Goal: Use online tool/utility: Utilize a website feature to perform a specific function

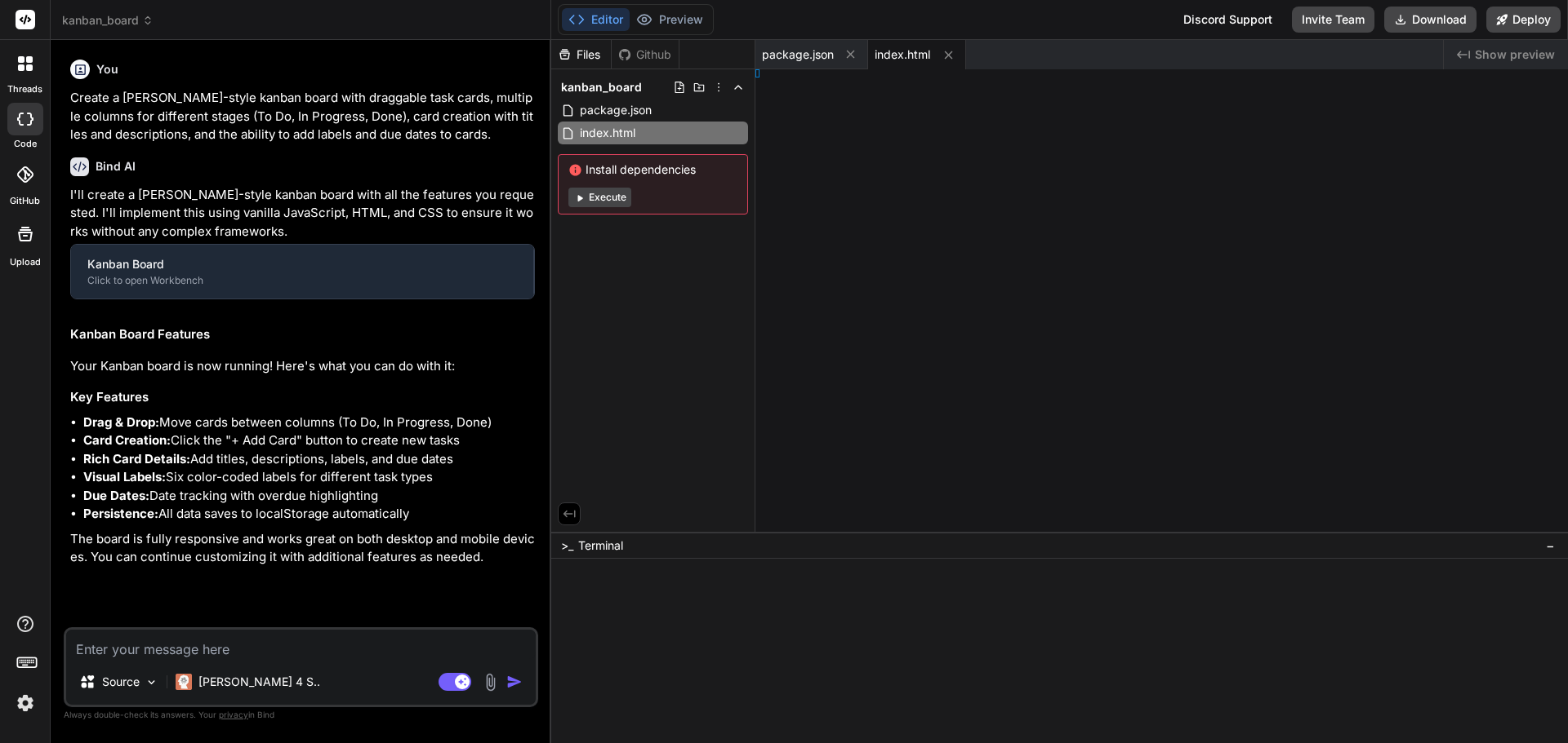
type textarea "x"
type textarea "} .labels-container { grid-template-columns: 1fr; } }"
type textarea "x"
type textarea "saveToLocalStorage(); // Rerender cards renderCards(); } }"
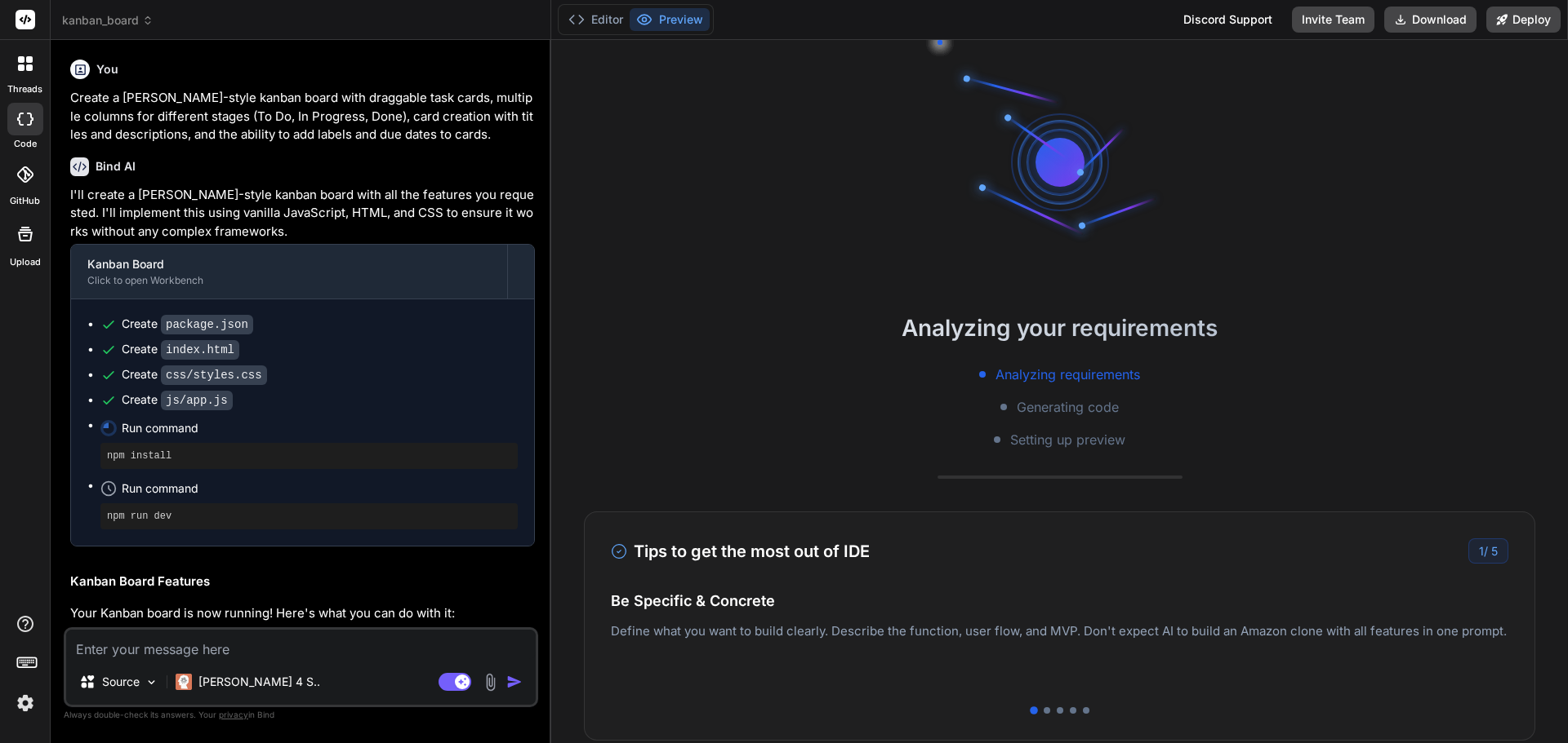
scroll to position [77, 0]
type textarea "x"
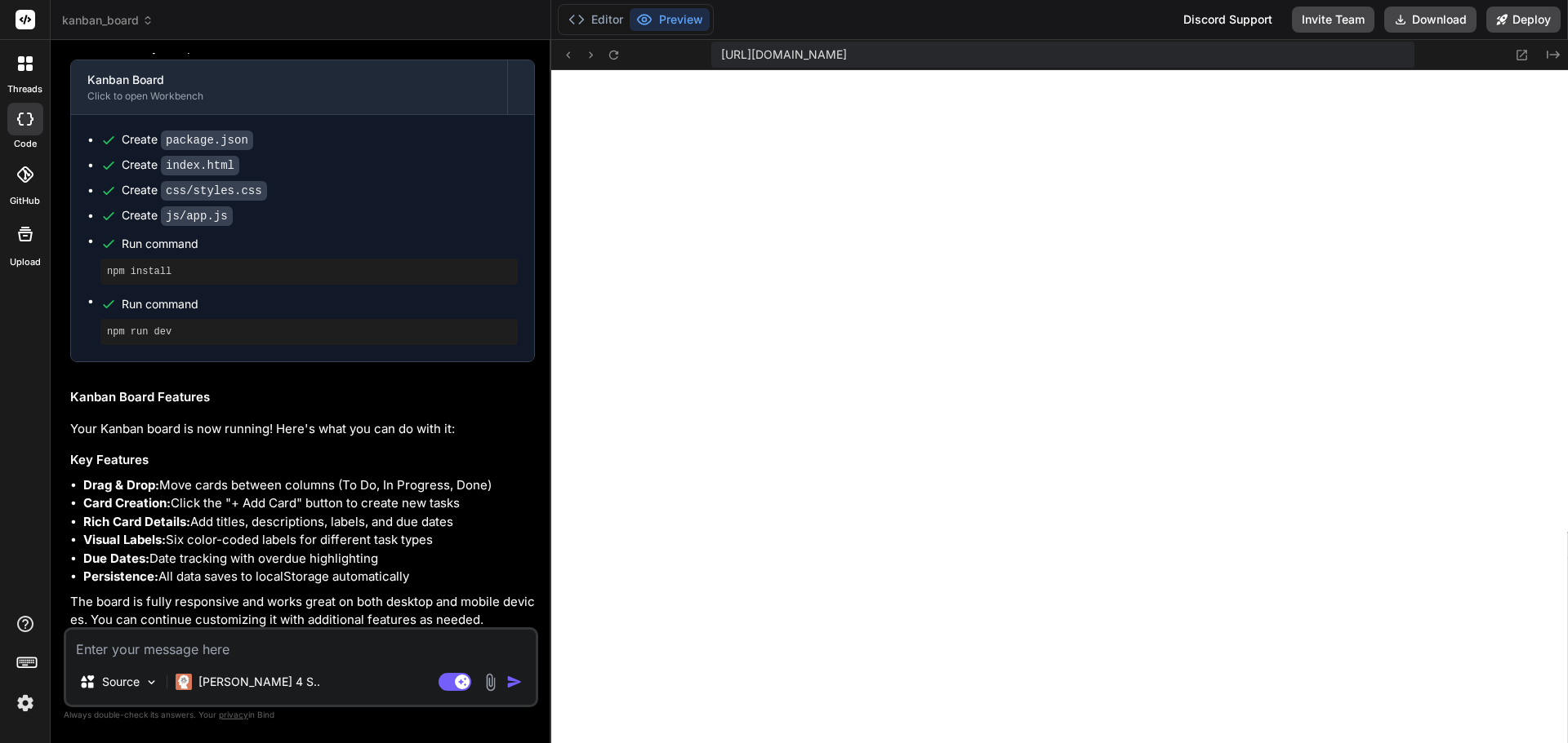
scroll to position [190, 0]
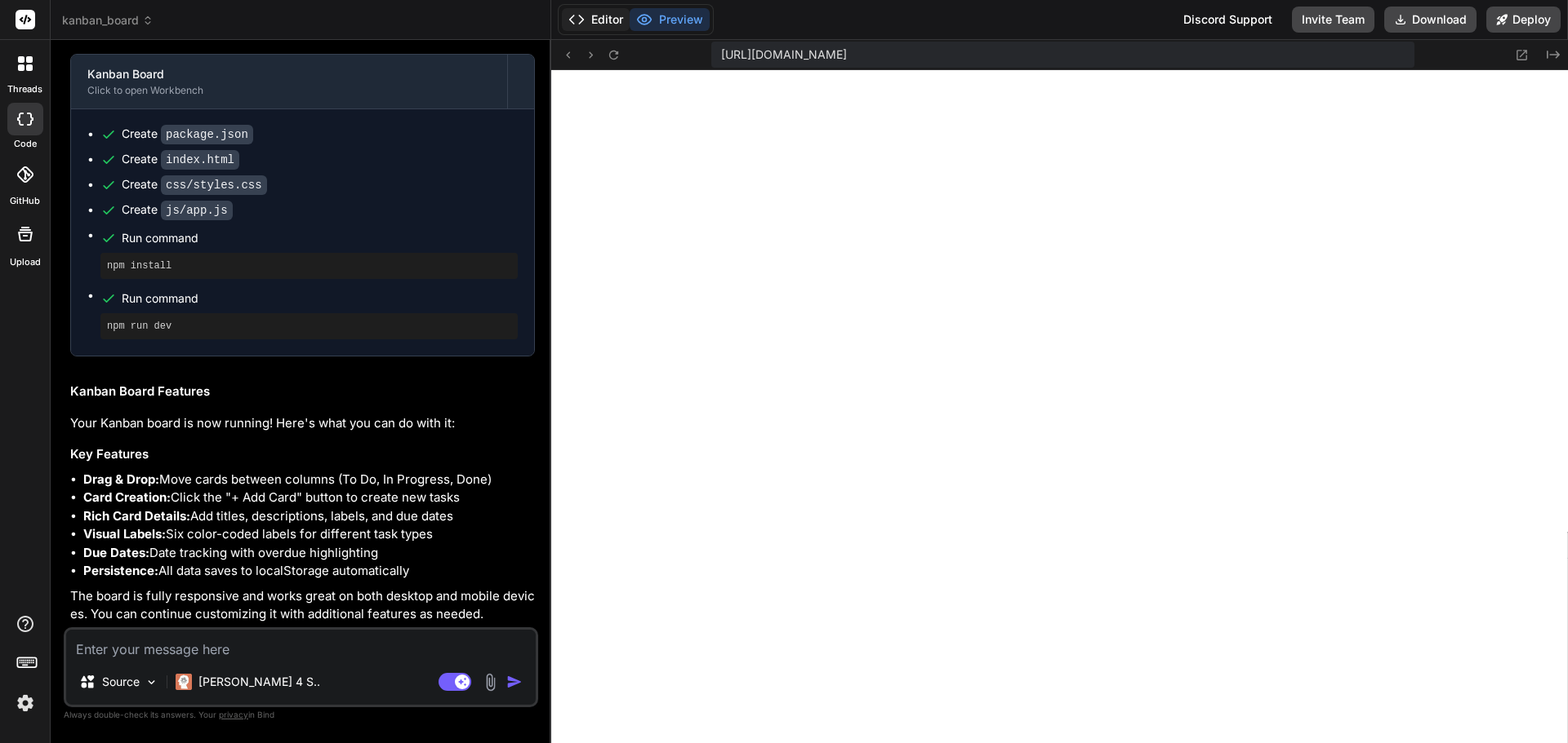
click at [598, 20] on button "Editor" at bounding box center [596, 19] width 68 height 23
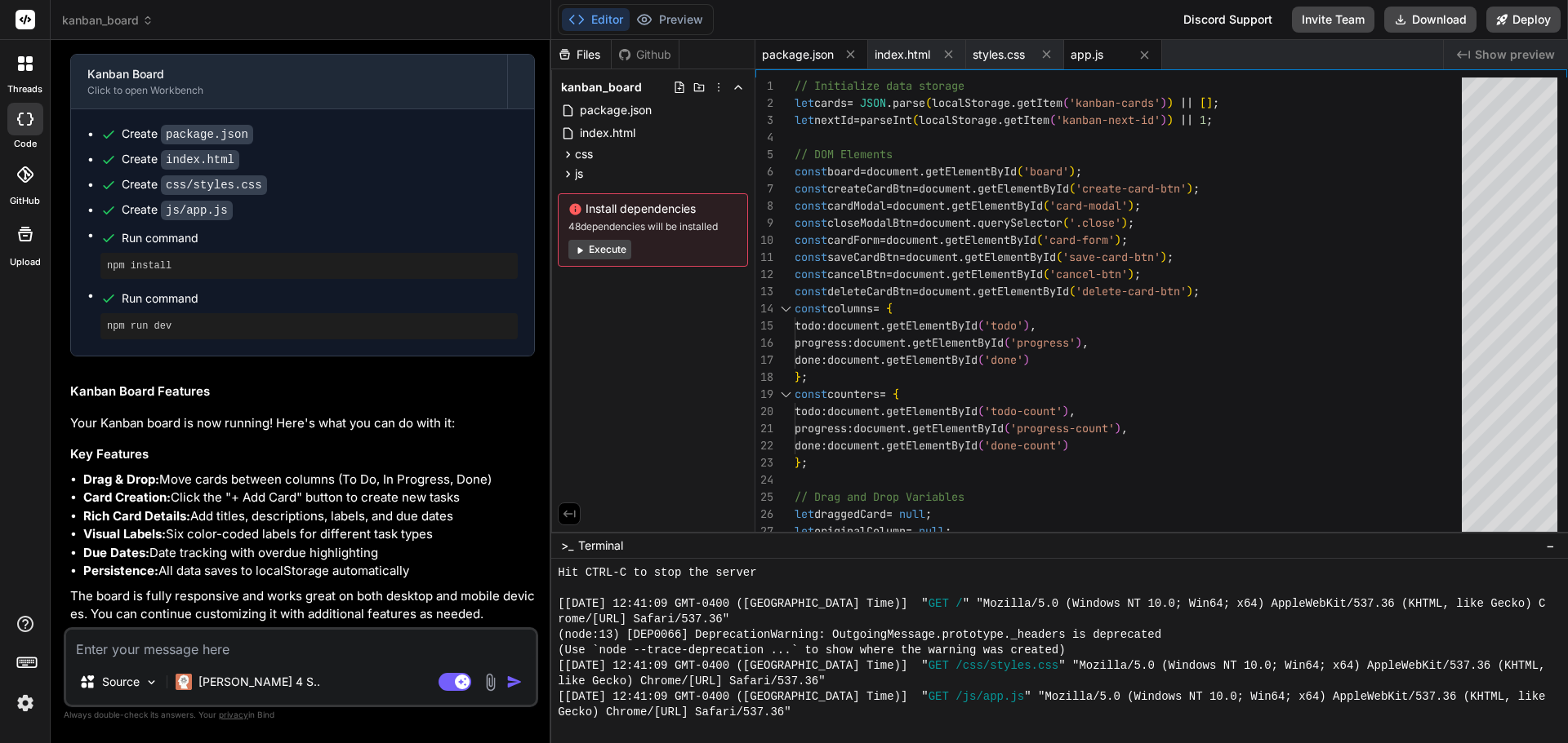
click at [788, 57] on span "package.json" at bounding box center [798, 54] width 71 height 16
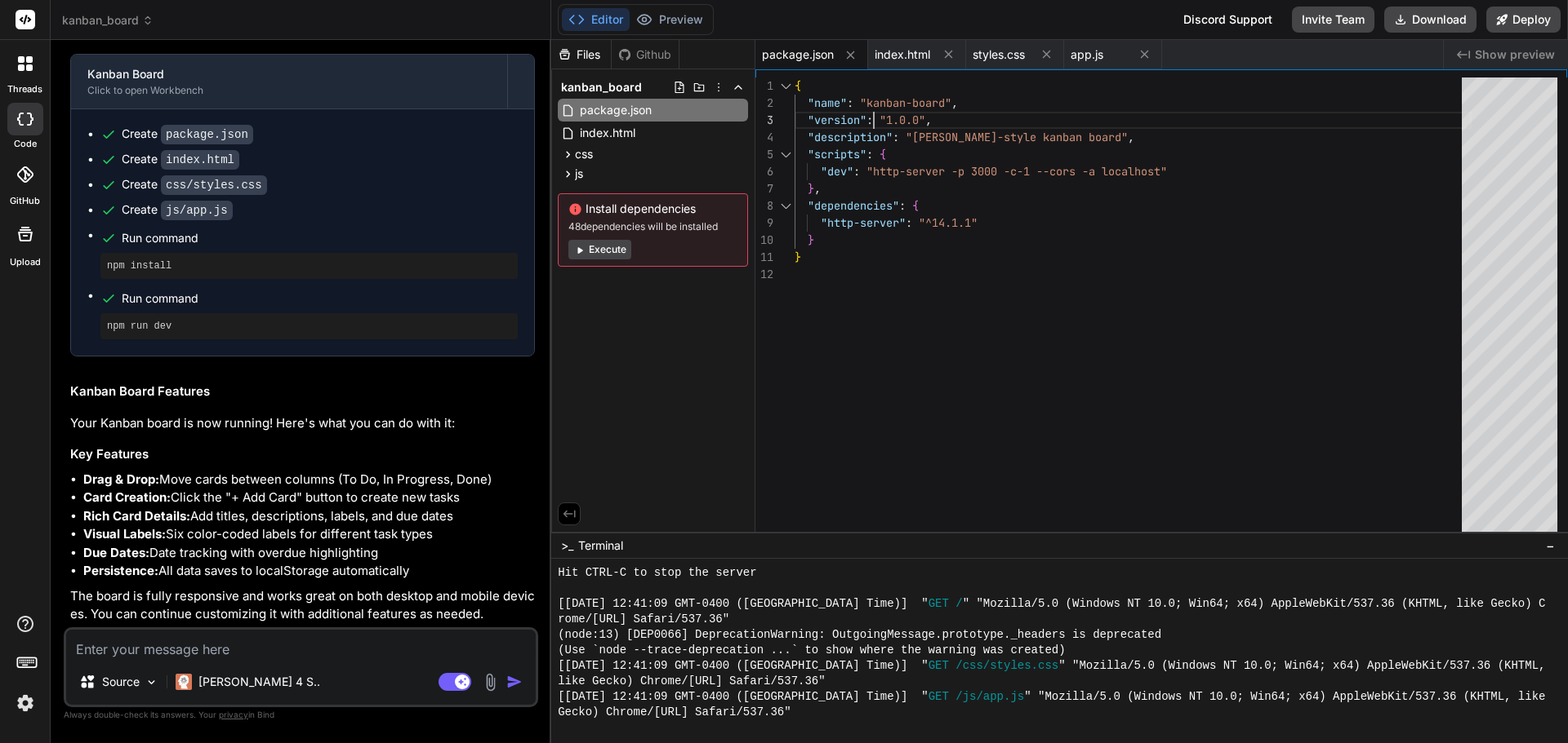
scroll to position [0, 0]
click at [884, 105] on div "} } "dependencies" : { "http-server" : "^14.1.1" "scripts" : { "dev" : "http-se…" at bounding box center [1133, 308] width 677 height 462
drag, startPoint x: 867, startPoint y: 102, endPoint x: 950, endPoint y: 102, distance: 83.0
click at [950, 102] on div "} } "dependencies" : { "http-server" : "^14.1.1" "scripts" : { "dev" : "http-se…" at bounding box center [1133, 308] width 677 height 462
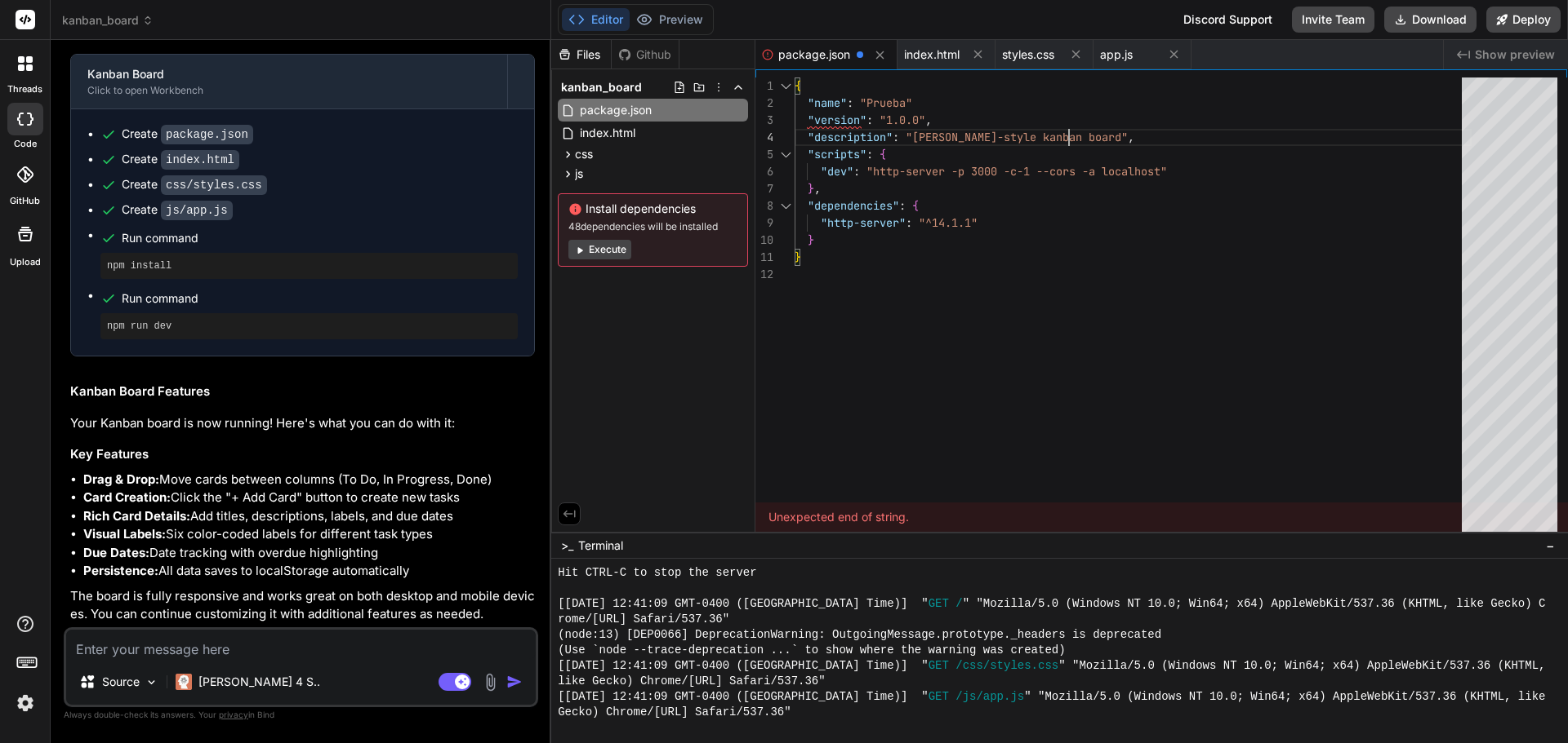
click at [1203, 124] on div "} } "dependencies" : { "http-server" : "^14.1.1" "scripts" : { "dev" : "http-se…" at bounding box center [1133, 308] width 677 height 462
click at [979, 104] on div "} } "dependencies" : { "http-server" : "^14.1.1" "scripts" : { "dev" : "http-se…" at bounding box center [1133, 308] width 677 height 462
click at [971, 98] on div "} } "dependencies" : { "http-server" : "^14.1.1" "scripts" : { "dev" : "http-se…" at bounding box center [1133, 308] width 677 height 462
click at [1003, 107] on div "} } "dependencies" : { "http-server" : "^14.1.1" "scripts" : { "dev" : "http-se…" at bounding box center [1133, 308] width 677 height 462
click at [946, 101] on div "} } "dependencies" : { "http-server" : "^14.1.1" "scripts" : { "dev" : "http-se…" at bounding box center [1133, 308] width 677 height 462
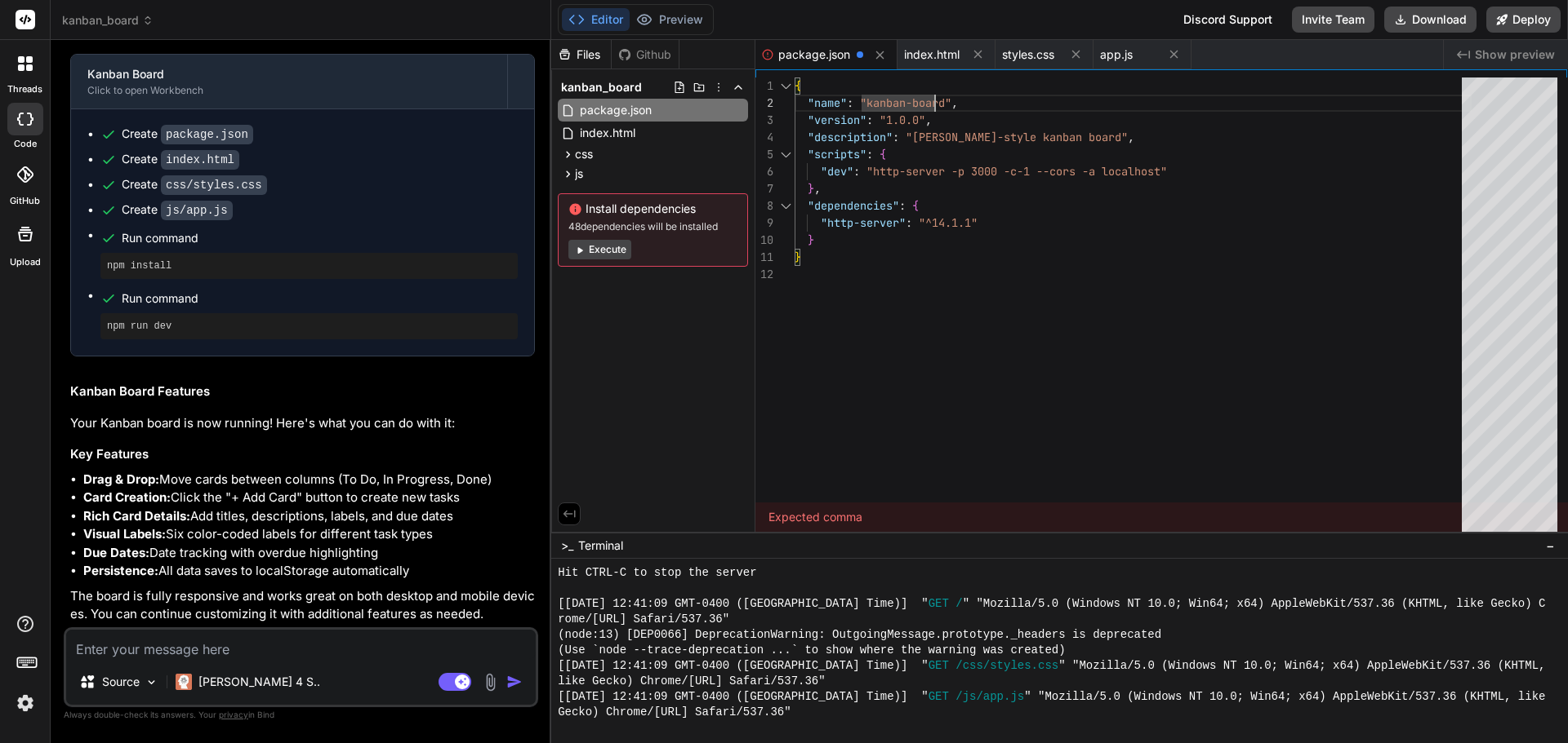
click at [941, 102] on div "} } "dependencies" : { "http-server" : "^14.1.1" "scripts" : { "dev" : "http-se…" at bounding box center [1133, 308] width 677 height 462
click at [1050, 332] on div "} } "dependencies" : { "http-server" : "^14.1.1" "scripts" : { "dev" : "http-se…" at bounding box center [1133, 308] width 677 height 462
click at [711, 347] on div "Files Github kanban_board package.json index.html css styles.css js app.js Inst…" at bounding box center [653, 286] width 204 height 492
click at [1002, 169] on div "} } "dependencies" : { "http-server" : "^14.1.1" "scripts" : { "dev" : "http-se…" at bounding box center [1133, 308] width 677 height 462
click at [994, 98] on div "} } "dependencies" : { "http-server" : "^14.1.1" "scripts" : { "dev" : "http-se…" at bounding box center [1133, 308] width 677 height 462
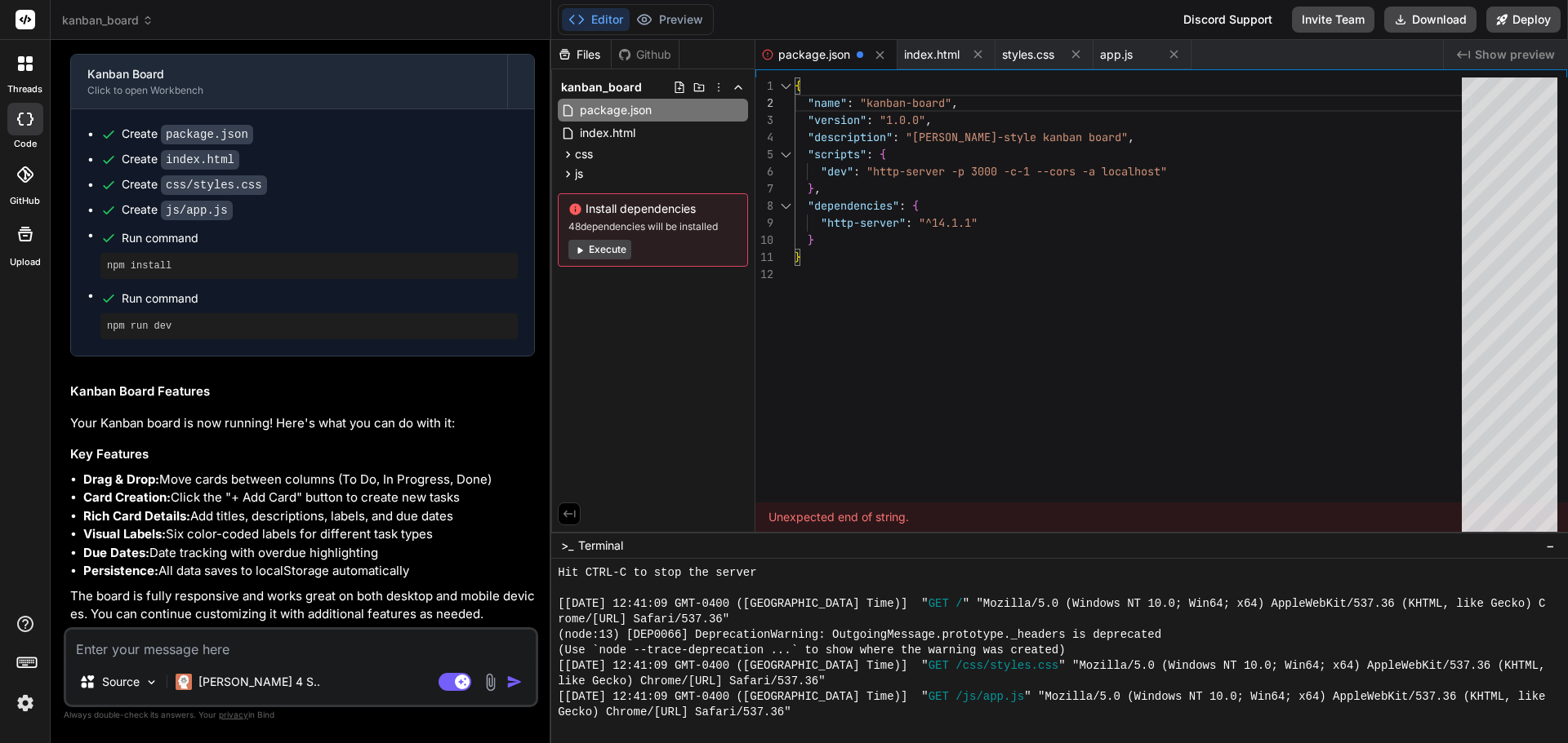
click at [1136, 284] on div "} } "dependencies" : { "http-server" : "^14.1.1" "scripts" : { "dev" : "http-se…" at bounding box center [1133, 308] width 677 height 462
click at [813, 341] on div "} } "dependencies" : { "http-server" : "^14.1.1" "scripts" : { "dev" : "http-se…" at bounding box center [1133, 308] width 677 height 462
click at [631, 347] on div "Files Github kanban_board package.json index.html css styles.css js app.js Inst…" at bounding box center [653, 286] width 204 height 492
click at [679, 27] on button "Preview" at bounding box center [669, 19] width 80 height 23
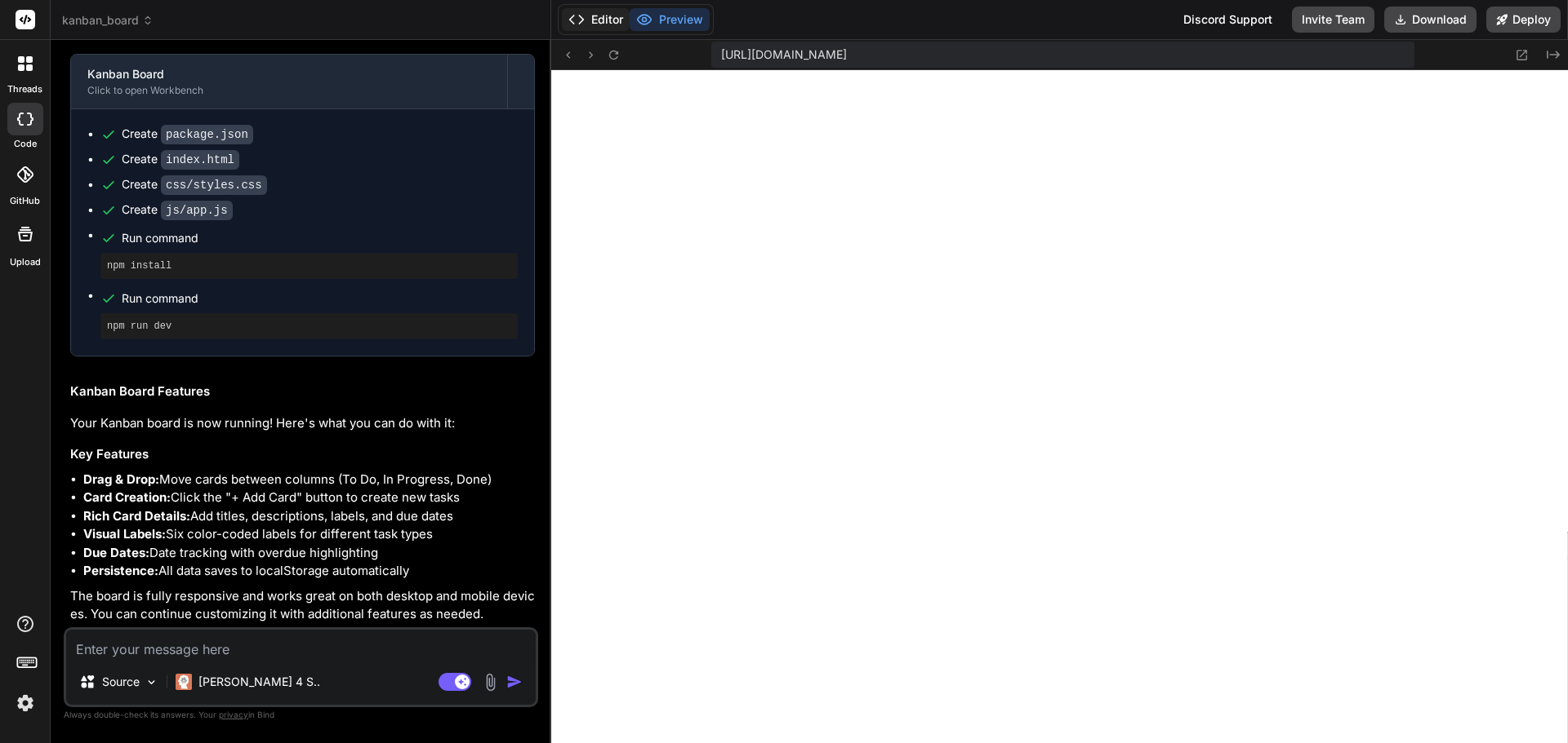
click at [585, 29] on button "Editor" at bounding box center [596, 19] width 68 height 23
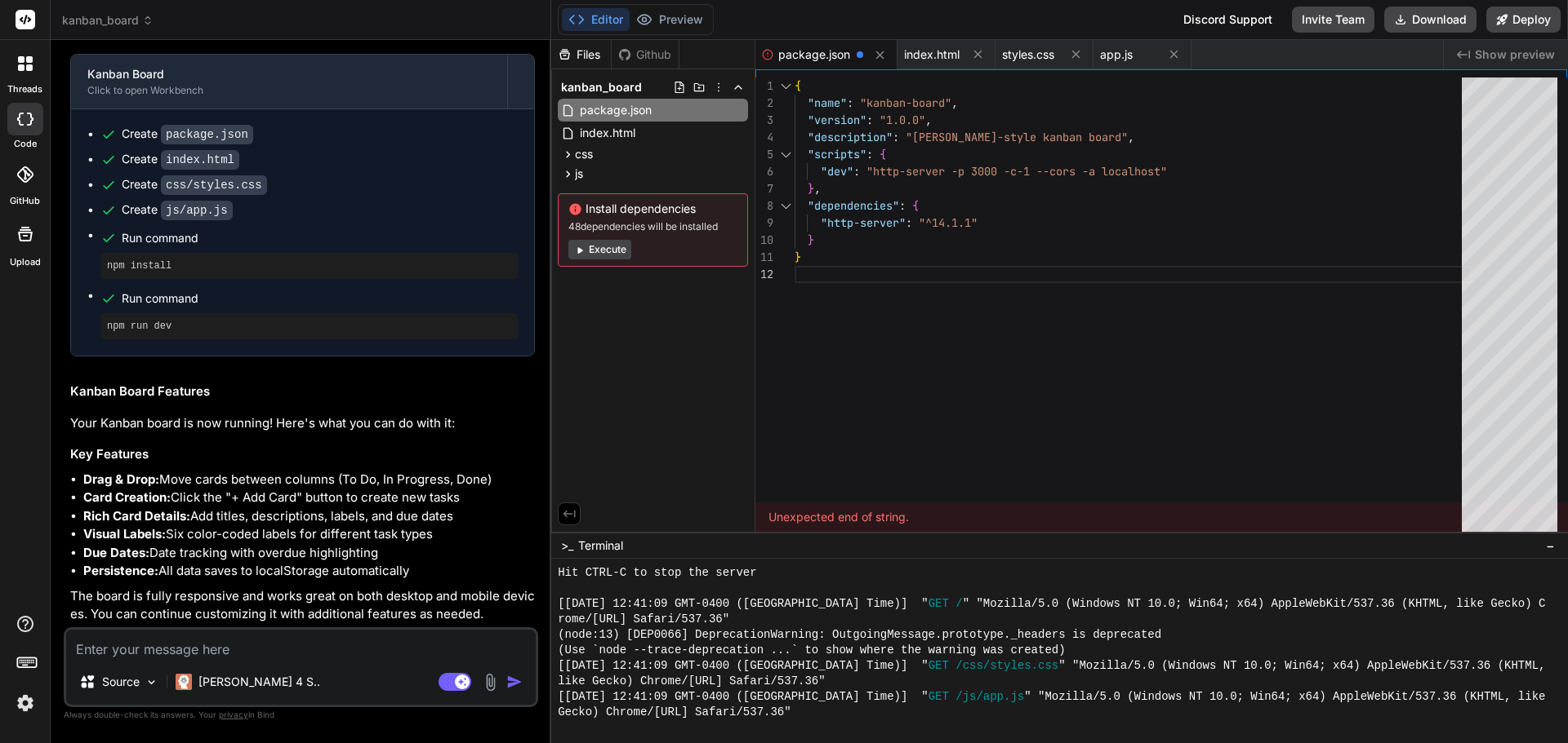
click at [870, 362] on div "} } "dependencies" : { "http-server" : "^14.1.1" "scripts" : { "dev" : "http-se…" at bounding box center [1133, 308] width 677 height 462
click at [630, 132] on span "index.html" at bounding box center [607, 133] width 59 height 19
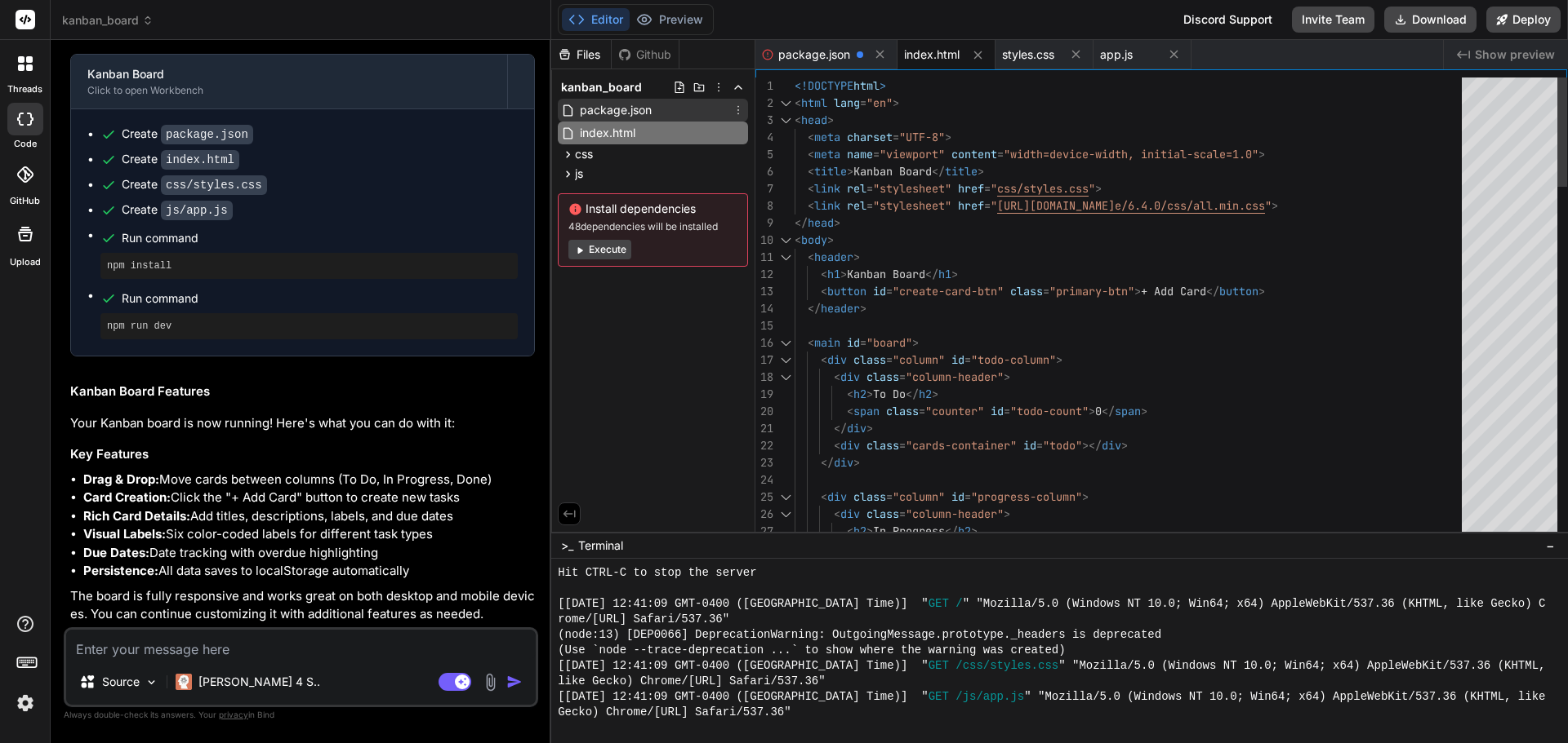
click at [643, 107] on span "package.json" at bounding box center [616, 110] width 75 height 19
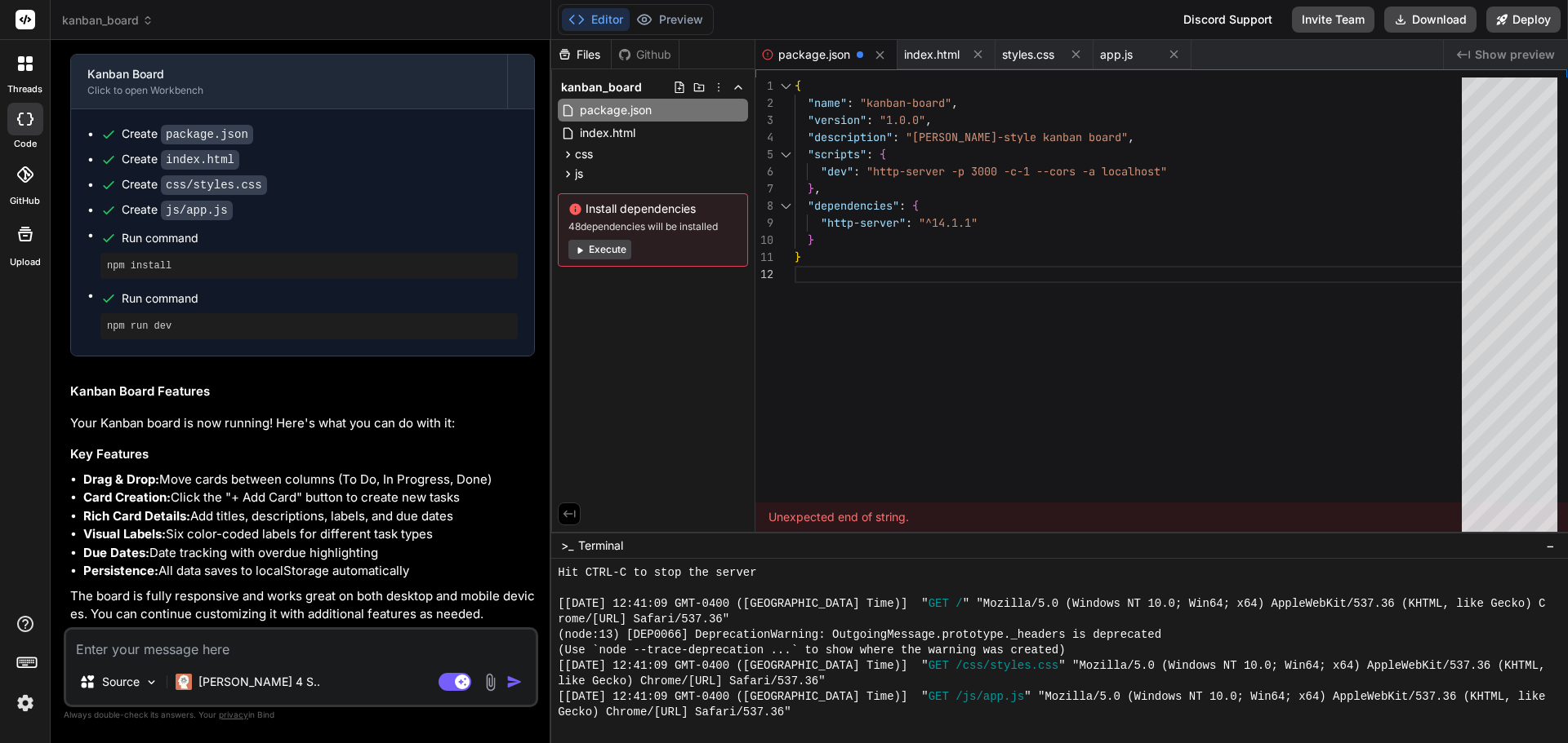
click at [1086, 184] on div "} } "dependencies" : { "http-server" : "^14.1.1" "scripts" : { "dev" : "http-se…" at bounding box center [1133, 308] width 677 height 462
click at [982, 275] on div "} } "dependencies" : { "http-server" : "^14.1.1" "scripts" : { "dev" : "http-se…" at bounding box center [1133, 308] width 677 height 462
click at [864, 386] on div "} } "dependencies" : { "http-server" : "^14.1.1" "scripts" : { "dev" : "http-se…" at bounding box center [1133, 308] width 677 height 462
click at [996, 99] on div "} } "dependencies" : { "http-server" : "^14.1.1" "scripts" : { "dev" : "http-se…" at bounding box center [1133, 308] width 677 height 462
click at [948, 42] on div "index.html" at bounding box center [945, 54] width 98 height 29
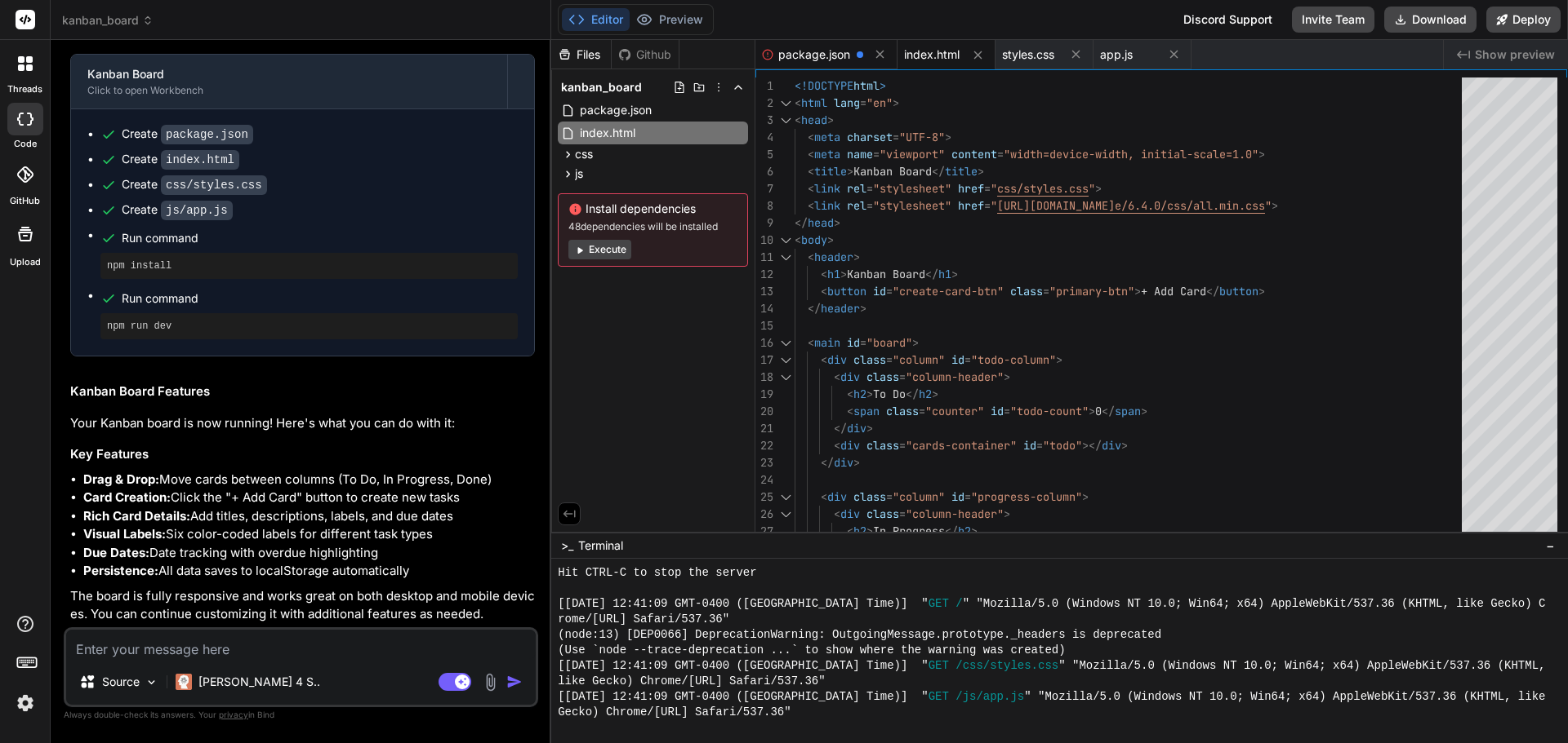
click at [831, 52] on span "package.json" at bounding box center [814, 54] width 71 height 16
type textarea "}"
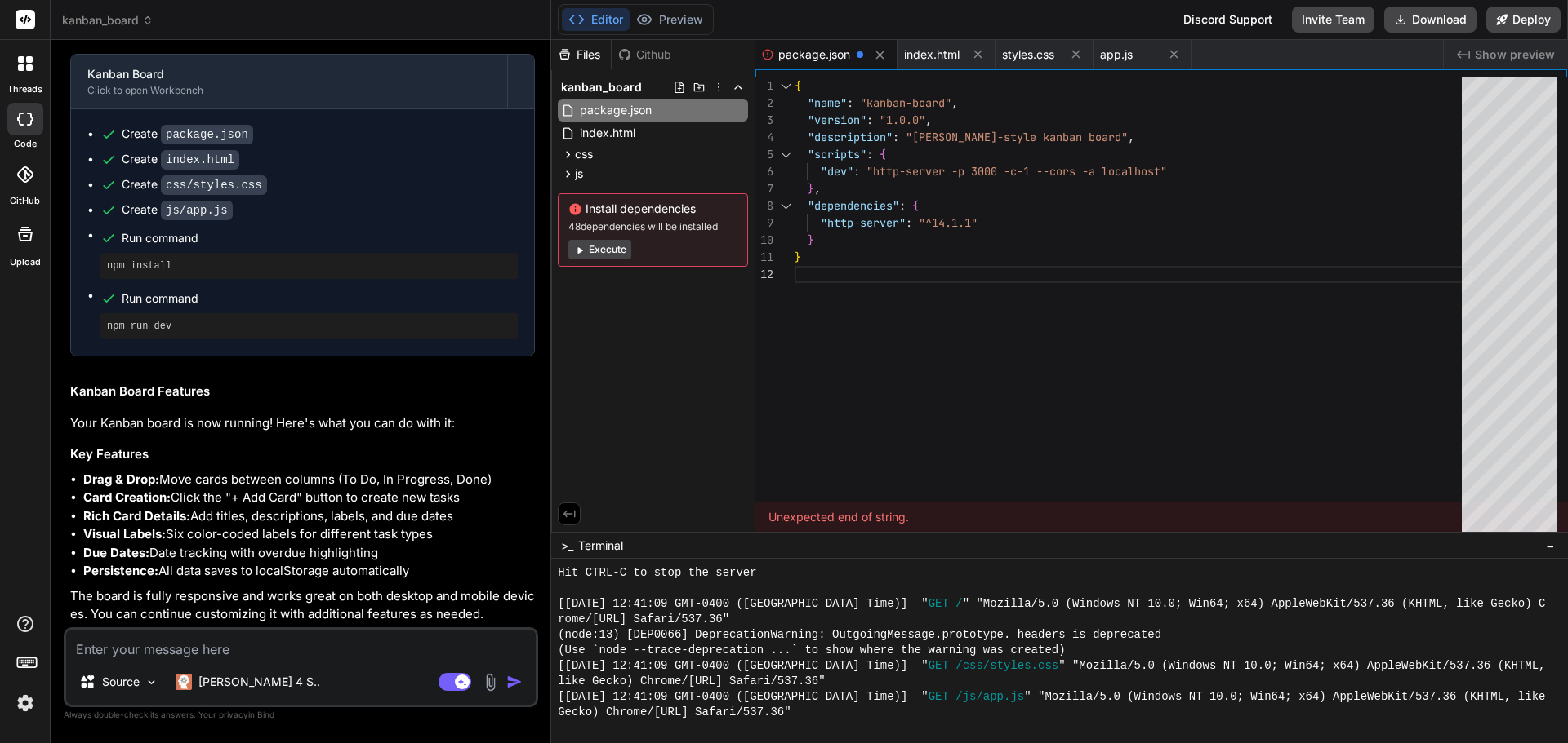
click at [610, 253] on button "Execute" at bounding box center [600, 250] width 63 height 19
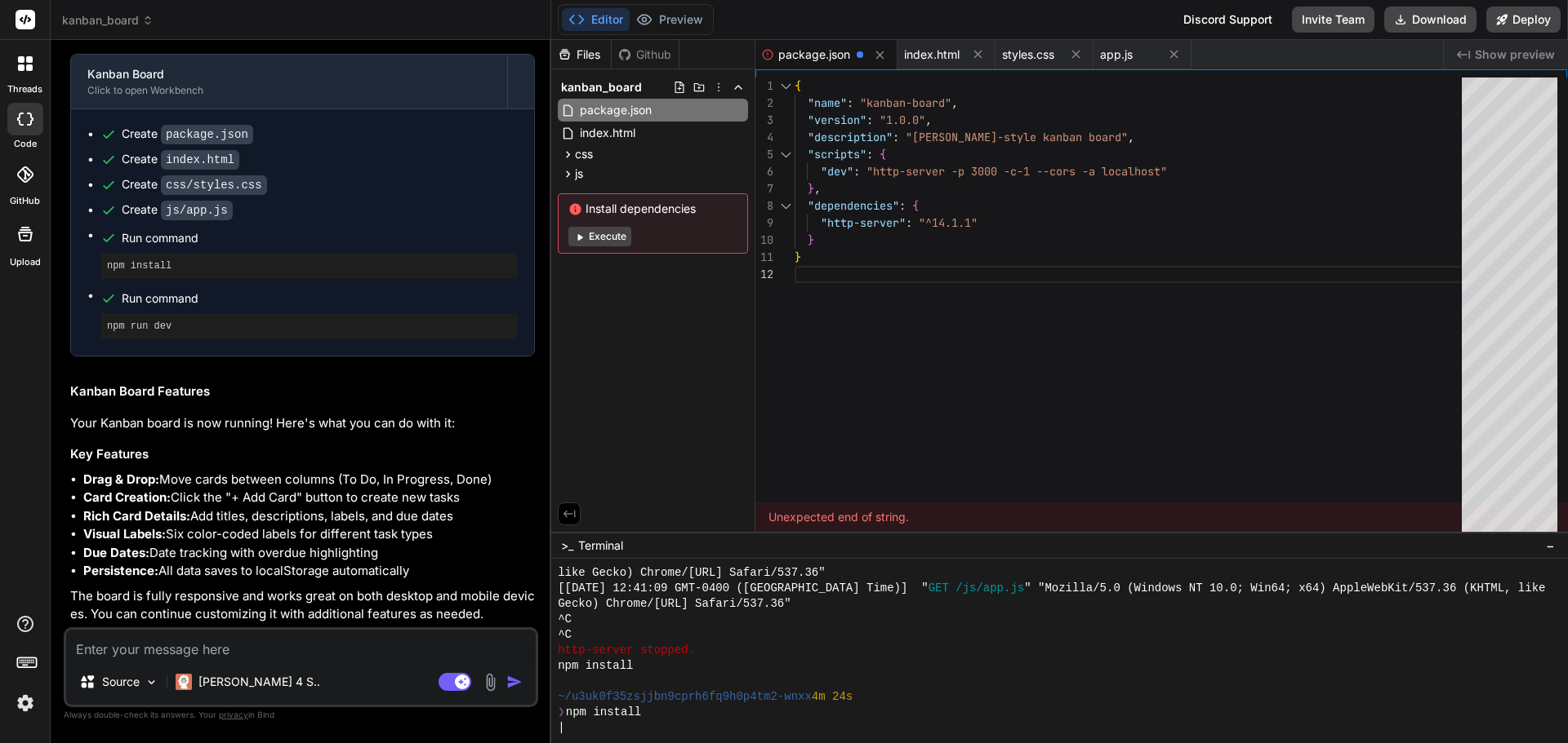
scroll to position [884, 0]
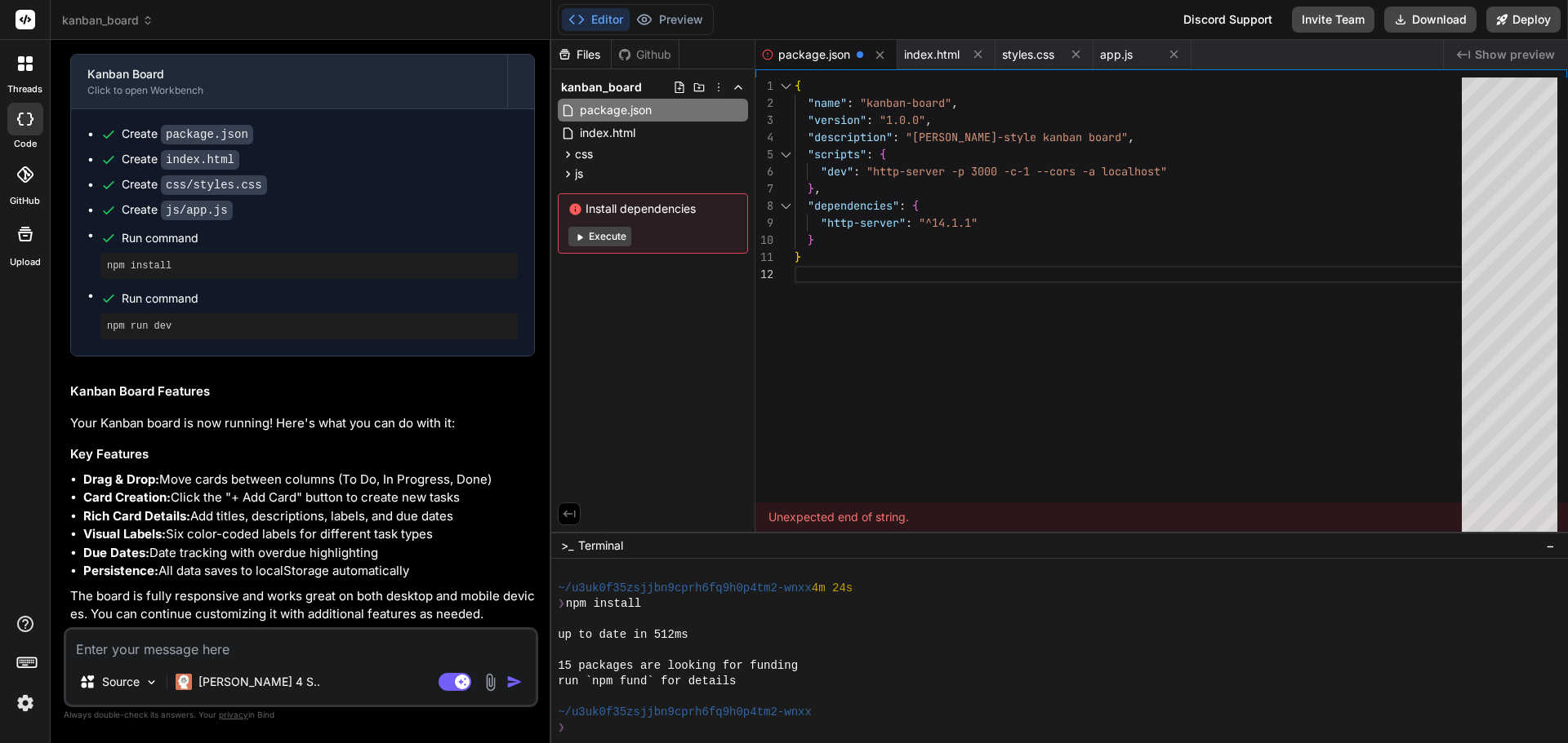
type textarea "x"
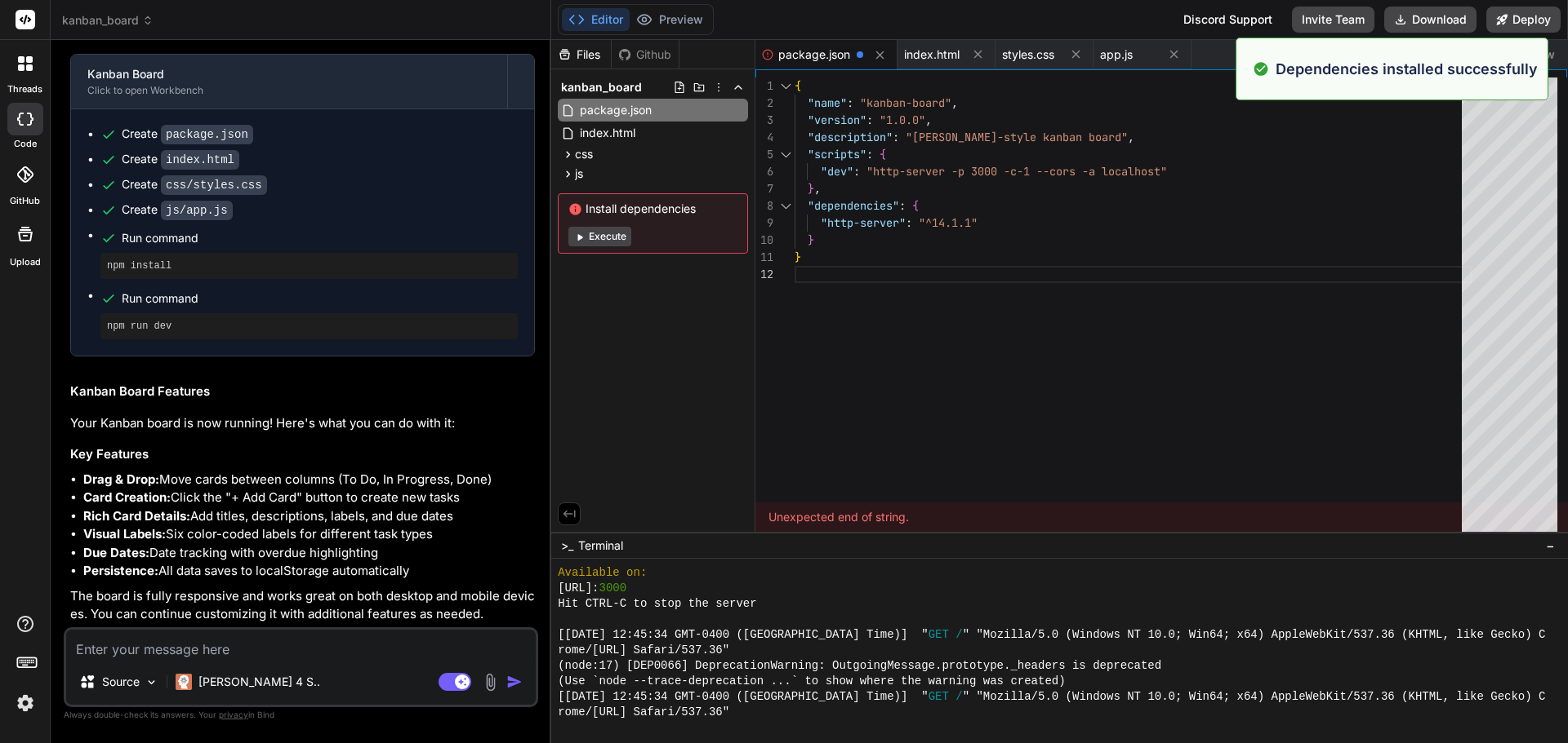
scroll to position [1488, 0]
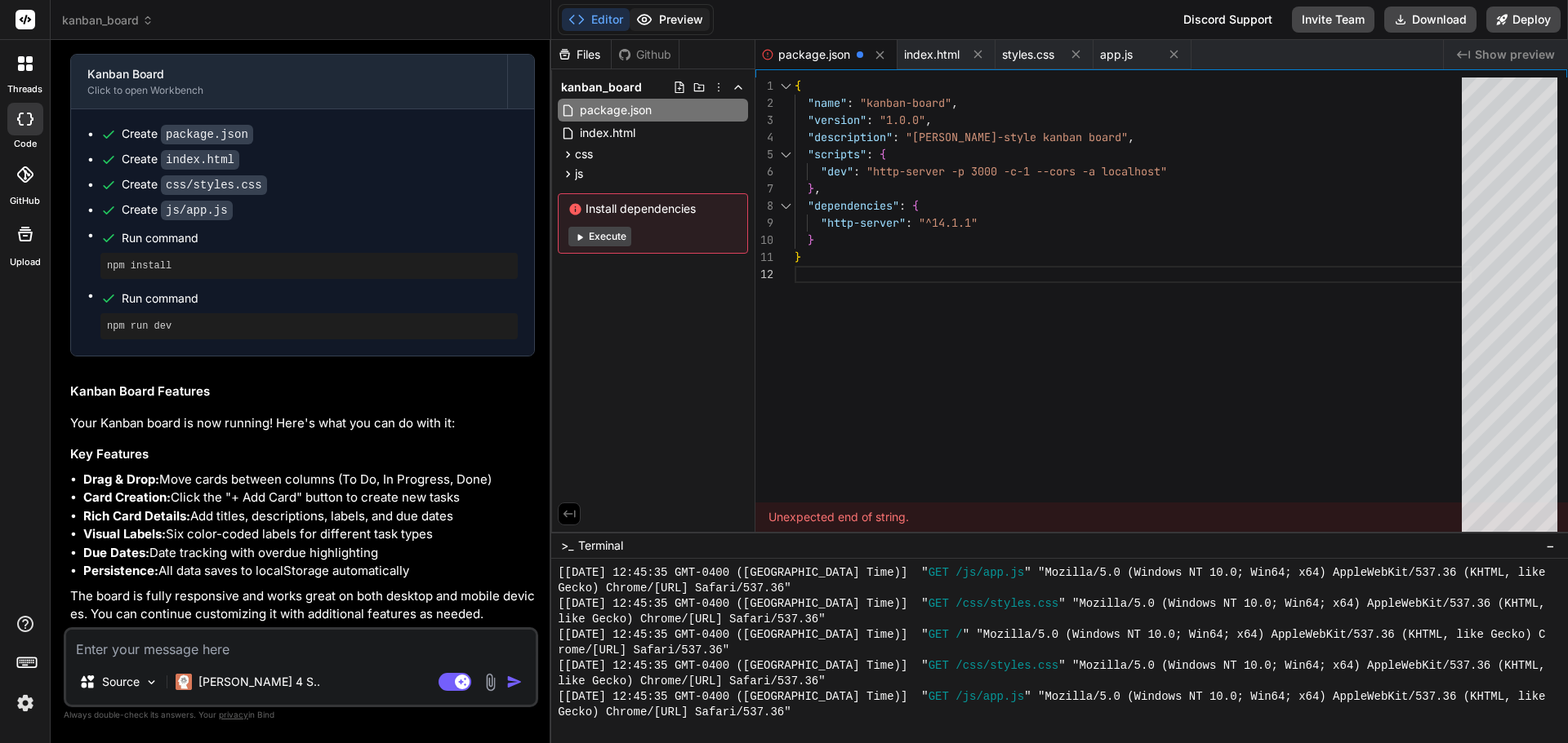
click at [665, 21] on button "Preview" at bounding box center [669, 19] width 80 height 23
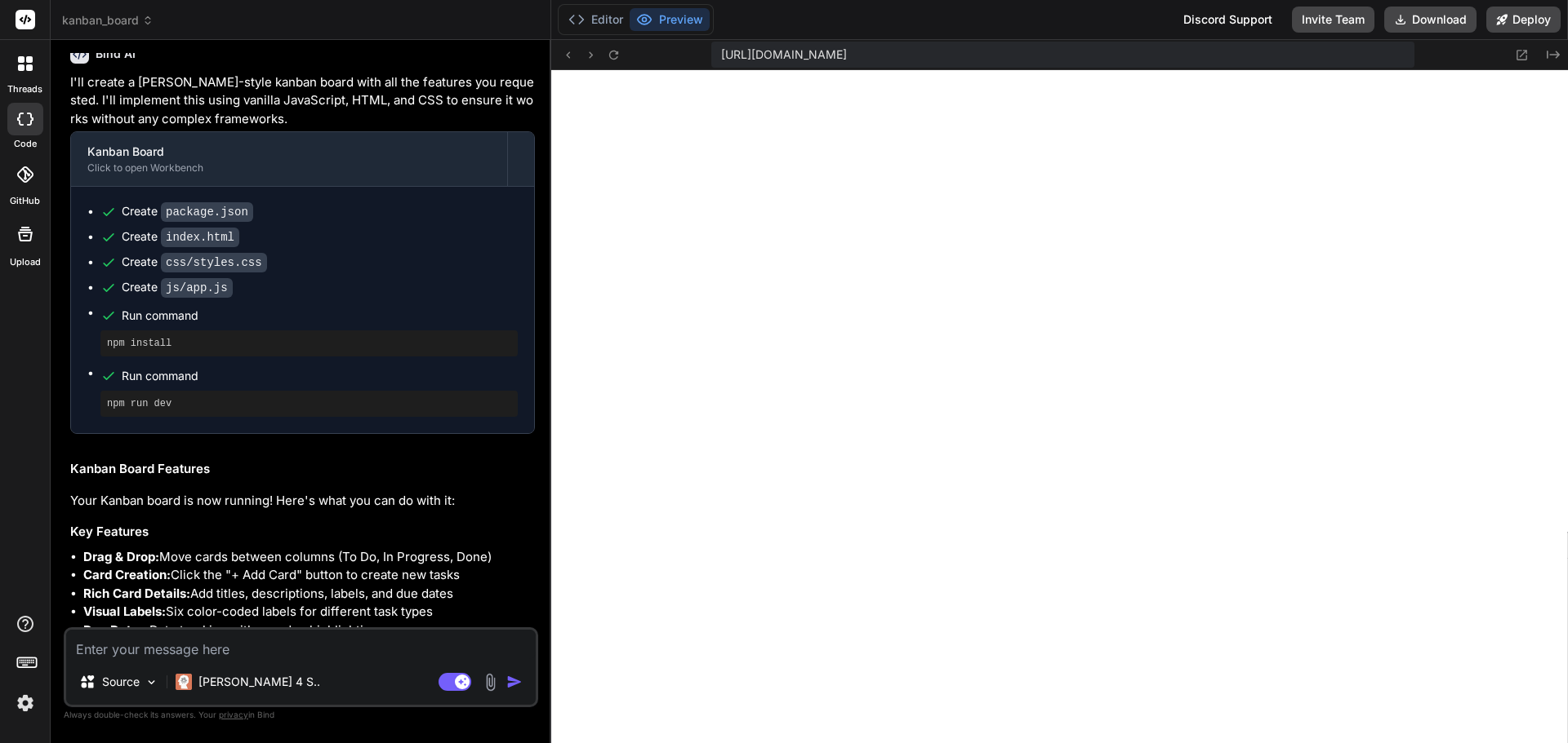
scroll to position [0, 0]
